Goal: Information Seeking & Learning: Learn about a topic

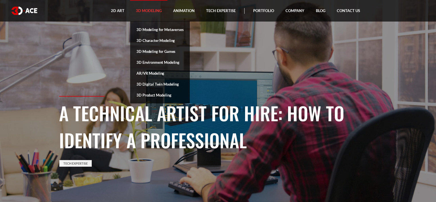
click at [153, 12] on link "3D Modeling" at bounding box center [148, 11] width 37 height 22
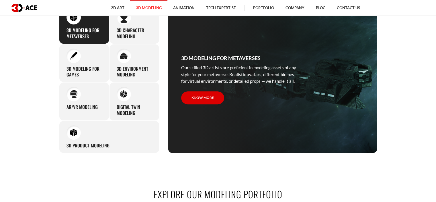
scroll to position [288, 0]
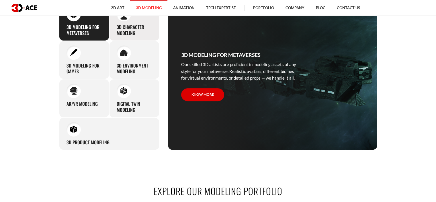
click at [124, 31] on h3 "3D character modeling" at bounding box center [134, 30] width 35 height 12
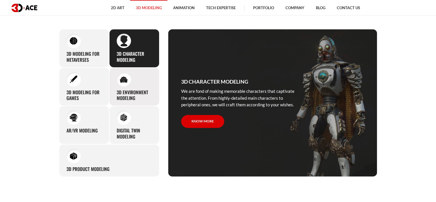
scroll to position [259, 0]
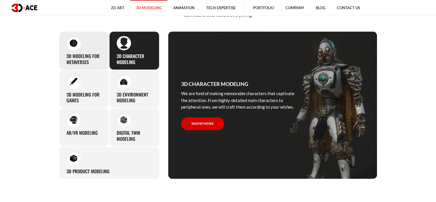
click at [88, 64] on h3 "3D Modeling for Metaverses" at bounding box center [84, 59] width 35 height 12
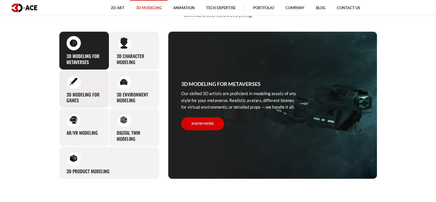
click at [88, 85] on div "3D modeling for games The eye-catching 3D characters, assets, and environments …" at bounding box center [84, 89] width 50 height 38
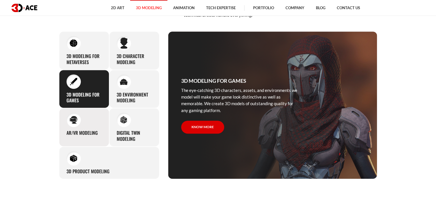
click at [91, 109] on div "AR/VR modeling Our custom 3D modeling company makes use of all the experience a…" at bounding box center [84, 127] width 50 height 38
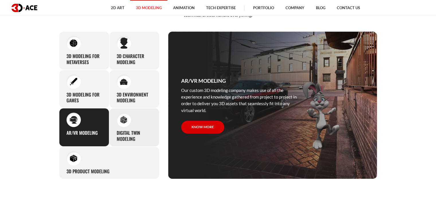
click at [133, 133] on h3 "Digital Twin modeling" at bounding box center [134, 136] width 35 height 12
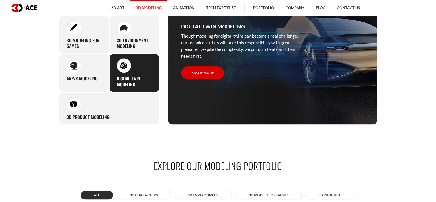
scroll to position [299, 0]
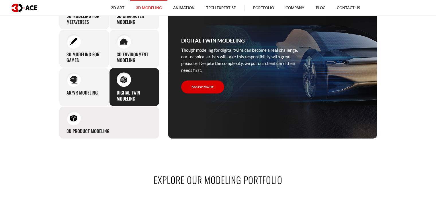
click at [111, 114] on div "3D Product Modeling Experienced professionals at 3D-Ace are capable of modeling…" at bounding box center [109, 122] width 100 height 32
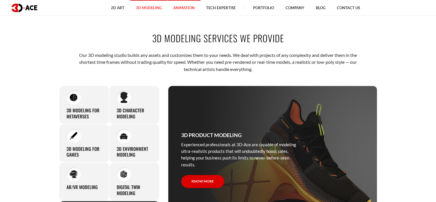
scroll to position [180, 0]
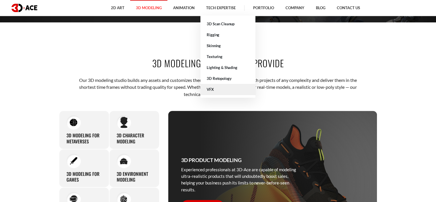
click at [216, 85] on link "VFX" at bounding box center [228, 89] width 55 height 11
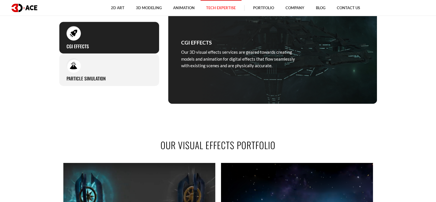
scroll to position [272, 0]
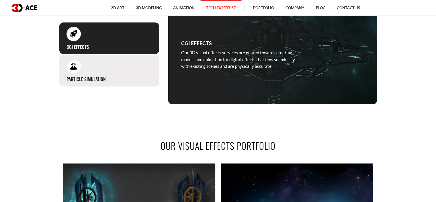
click at [126, 77] on div "Particle simulation Through our VFX development services, we manipulate water, …" at bounding box center [109, 70] width 100 height 32
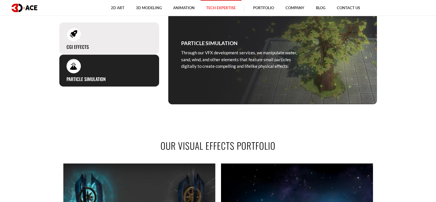
click at [116, 40] on div "CGI effects Our 3D visual effects services are geared towards creating models a…" at bounding box center [109, 38] width 100 height 32
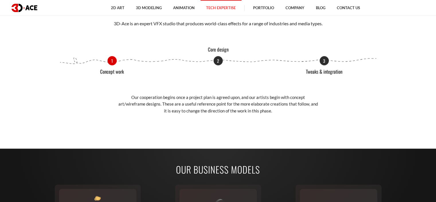
scroll to position [660, 0]
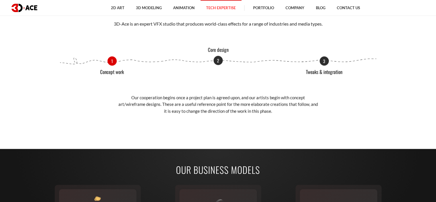
click at [216, 63] on p "2" at bounding box center [218, 60] width 9 height 9
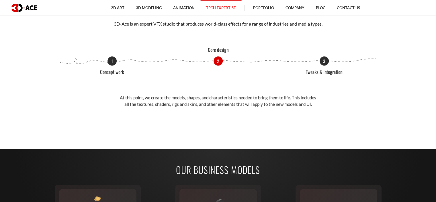
click at [320, 63] on div "1 Сoncept work 2 Core design 3 Tweaks & integration" at bounding box center [218, 60] width 318 height 9
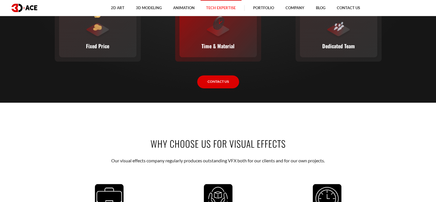
scroll to position [843, 0]
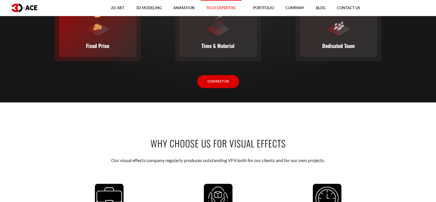
click at [116, 46] on div "Fixed Price You set the budget, we stick to it. The full scope, requirements, t…" at bounding box center [97, 31] width 77 height 51
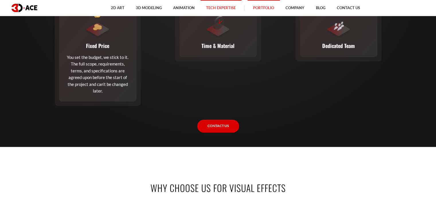
click at [267, 3] on link "Portfolio" at bounding box center [264, 8] width 32 height 16
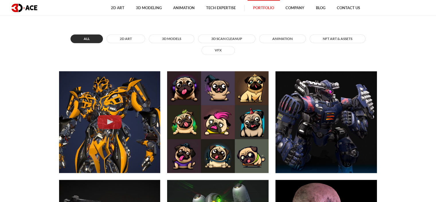
scroll to position [236, 0]
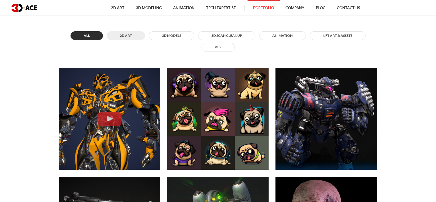
click at [115, 36] on button "2D ART" at bounding box center [126, 35] width 38 height 9
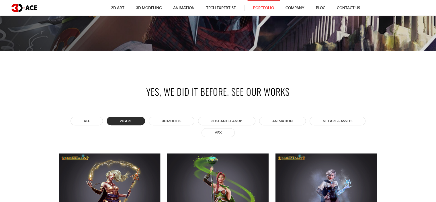
scroll to position [158, 0]
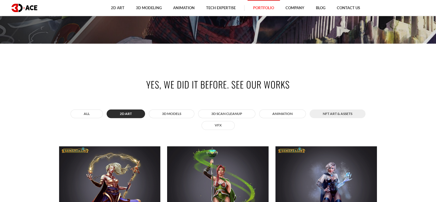
click at [337, 114] on button "NFT art & assets" at bounding box center [338, 113] width 56 height 9
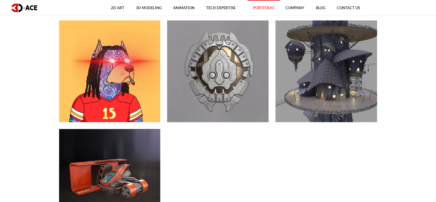
scroll to position [149, 0]
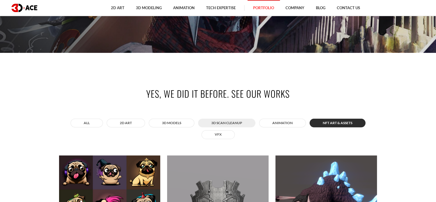
click at [237, 121] on button "3D Scan Cleanup" at bounding box center [226, 122] width 57 height 9
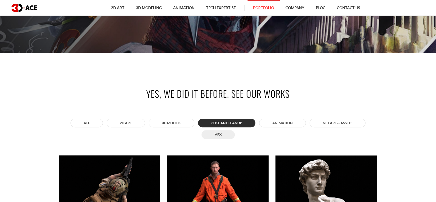
click at [214, 133] on button "VFX" at bounding box center [218, 134] width 33 height 9
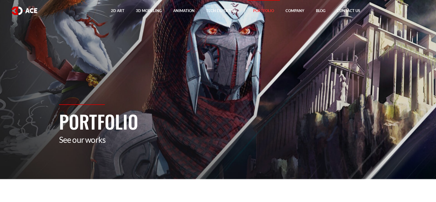
scroll to position [0, 0]
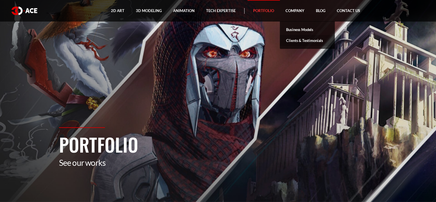
click at [298, 39] on link "Clients & Testimonials" at bounding box center [307, 40] width 55 height 11
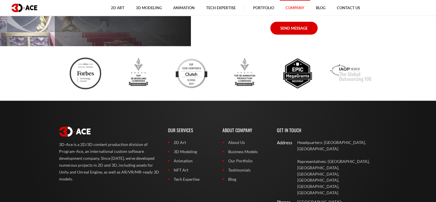
scroll to position [1069, 0]
